Goal: Task Accomplishment & Management: Complete application form

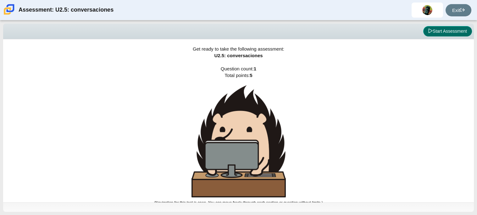
click at [432, 27] on button "Start Assessment" at bounding box center [447, 31] width 49 height 11
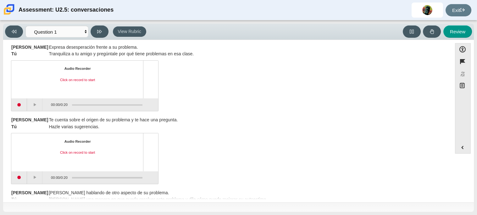
scroll to position [86, 0]
click at [18, 108] on button "Start recording" at bounding box center [19, 105] width 16 height 13
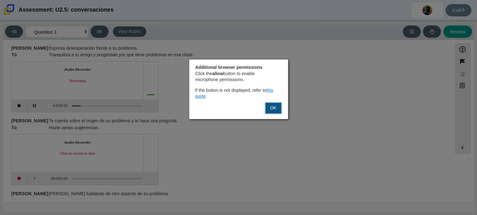
click at [276, 109] on button "OK" at bounding box center [273, 108] width 17 height 12
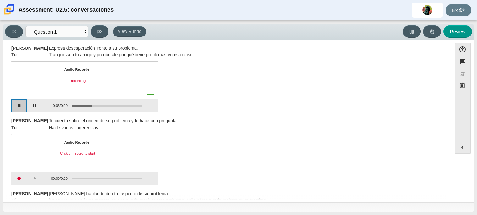
click at [17, 105] on button "Stop recording" at bounding box center [19, 105] width 16 height 13
click at [22, 105] on button "Start recording" at bounding box center [19, 105] width 16 height 13
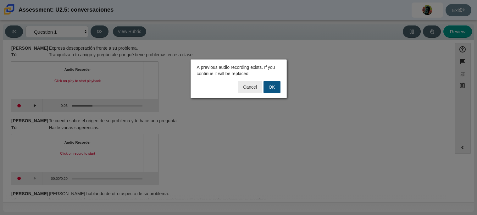
click at [275, 86] on button "OK" at bounding box center [272, 87] width 17 height 12
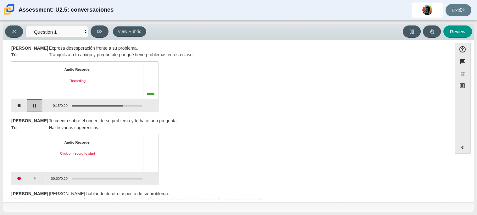
click at [37, 102] on button "Pause" at bounding box center [35, 105] width 16 height 13
click at [22, 176] on button "Start recording" at bounding box center [19, 178] width 16 height 13
click at [22, 176] on button "Stop recording" at bounding box center [19, 178] width 16 height 13
click at [22, 176] on button "Start recording" at bounding box center [19, 178] width 16 height 13
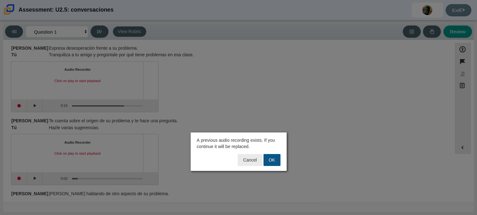
click at [267, 160] on button "OK" at bounding box center [272, 160] width 17 height 12
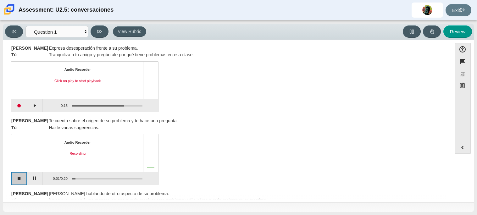
click at [17, 177] on button "Stop recording" at bounding box center [19, 178] width 16 height 13
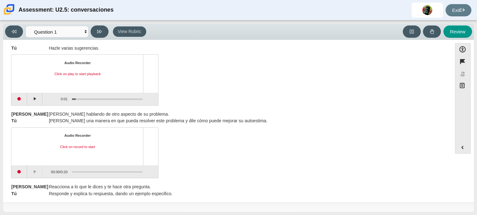
scroll to position [170, 0]
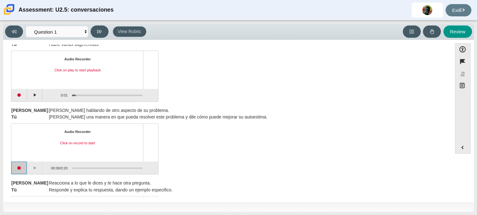
click at [18, 170] on button "Start recording" at bounding box center [19, 168] width 16 height 13
click at [33, 171] on button "Pause" at bounding box center [35, 168] width 16 height 13
drag, startPoint x: 449, startPoint y: 133, endPoint x: 444, endPoint y: 154, distance: 20.9
click at [444, 154] on div "Feature U2.5: conversación Vas a participar en una conversación con [PERSON_NAM…" at bounding box center [227, 122] width 443 height 155
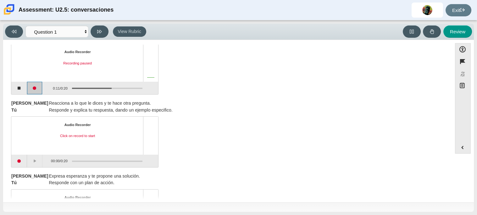
scroll to position [251, 0]
click at [24, 160] on button "Start recording" at bounding box center [19, 160] width 16 height 13
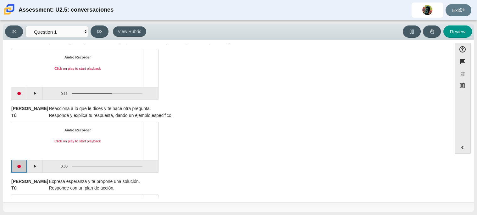
scroll to position [298, 0]
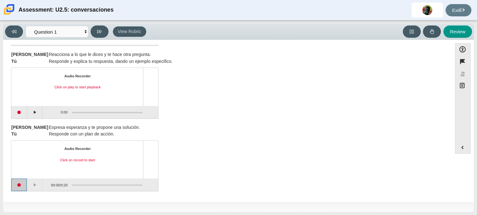
click at [24, 184] on button "Start recording" at bounding box center [19, 185] width 16 height 13
click at [37, 178] on div "Audio Recorder Recording" at bounding box center [84, 160] width 147 height 38
click at [38, 182] on button "Pause" at bounding box center [35, 185] width 16 height 13
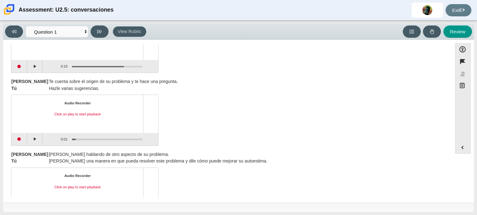
scroll to position [131, 0]
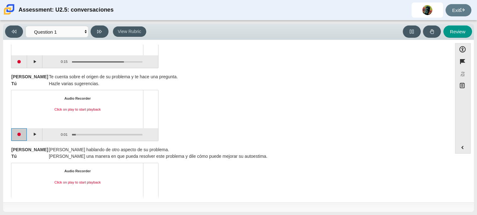
click at [24, 134] on button "Start recording" at bounding box center [19, 134] width 16 height 13
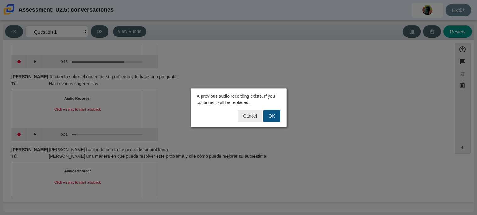
click at [265, 114] on button "OK" at bounding box center [272, 116] width 17 height 12
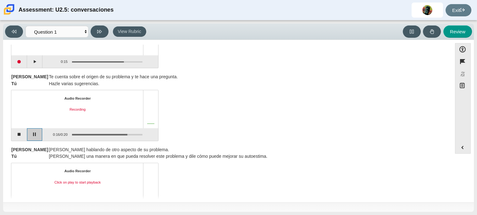
click at [31, 136] on button "Pause" at bounding box center [35, 134] width 16 height 13
click at [446, 110] on div "Feature U2.5: conversación Vas a participar en una conversación con [PERSON_NAM…" at bounding box center [227, 122] width 443 height 155
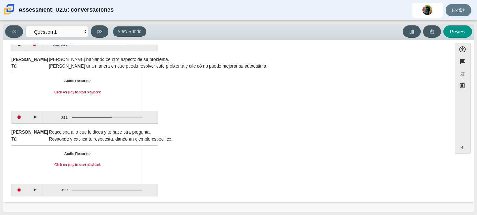
scroll to position [211, 0]
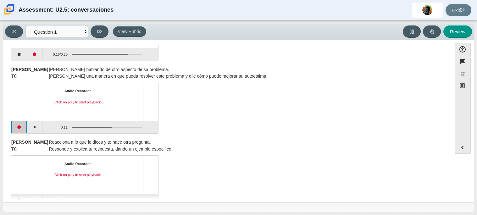
click at [23, 126] on button "Start recording" at bounding box center [19, 127] width 16 height 13
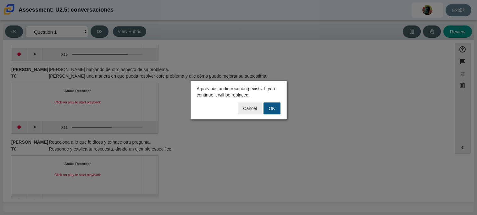
click at [272, 111] on button "OK" at bounding box center [272, 109] width 17 height 12
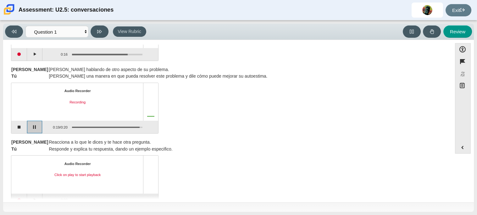
click at [29, 124] on button "Pause" at bounding box center [35, 127] width 16 height 13
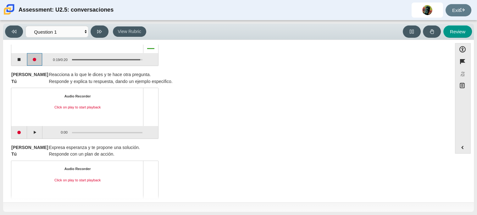
scroll to position [282, 0]
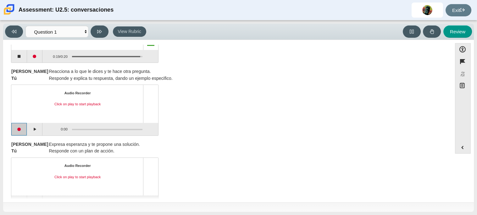
click at [22, 129] on button "Start recording" at bounding box center [19, 129] width 16 height 13
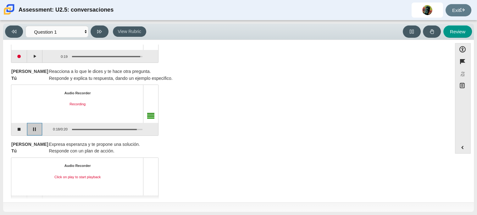
click at [32, 129] on button "Pause" at bounding box center [35, 129] width 16 height 13
drag, startPoint x: 449, startPoint y: 148, endPoint x: 443, endPoint y: 132, distance: 16.6
click at [443, 132] on div "Feature U2.5: conversación Vas a participar en una conversación con [PERSON_NAM…" at bounding box center [227, 122] width 443 height 155
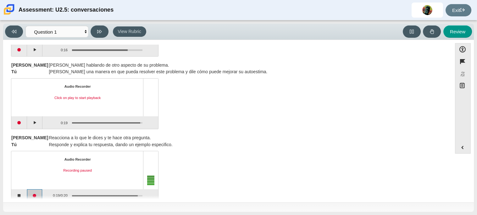
scroll to position [298, 0]
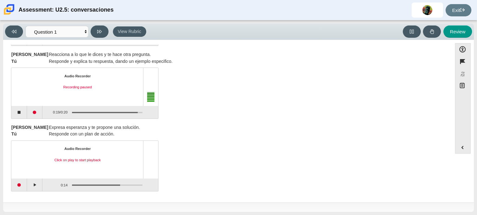
click at [449, 166] on div "Accessibility options Close Color scheme Font size Zoom Change the background a…" at bounding box center [238, 120] width 465 height 155
click at [449, 36] on button "Review" at bounding box center [457, 31] width 29 height 12
select select "review"
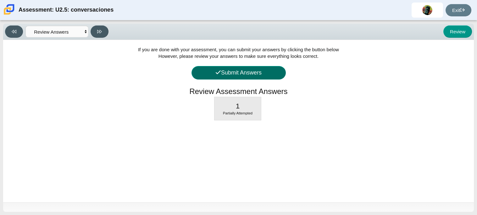
click at [273, 70] on button "Submit Answers" at bounding box center [239, 73] width 94 height 14
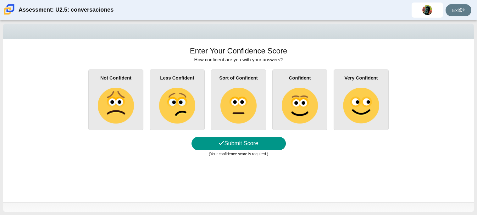
click at [205, 116] on div "Not Confident Less Confident Sort of Confident Confident Very Confident" at bounding box center [238, 100] width 458 height 61
click at [243, 119] on img at bounding box center [238, 106] width 36 height 36
click at [0, 0] on input "Sort of Confident" at bounding box center [0, 0] width 0 height 0
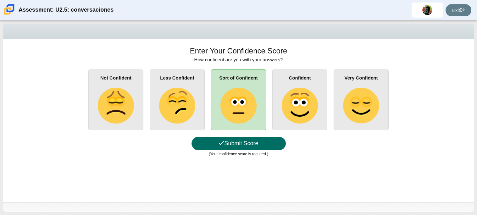
click at [251, 139] on button "Submit Score" at bounding box center [239, 144] width 94 height 14
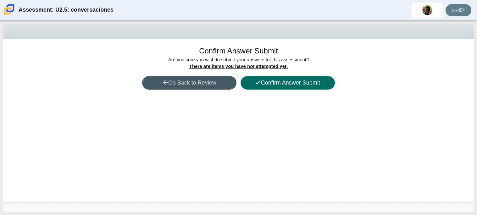
click at [303, 84] on button "Confirm Answer Submit" at bounding box center [288, 83] width 94 height 14
